Goal: Navigation & Orientation: Understand site structure

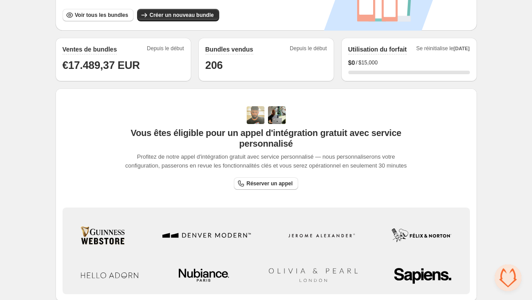
scroll to position [198, 0]
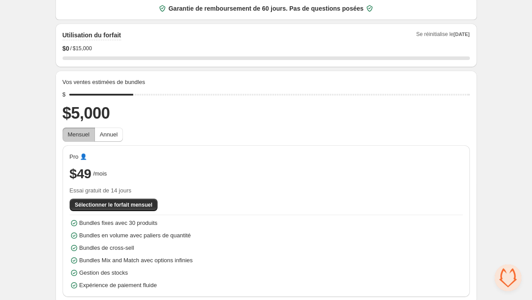
scroll to position [41, 0]
